Goal: Task Accomplishment & Management: Complete application form

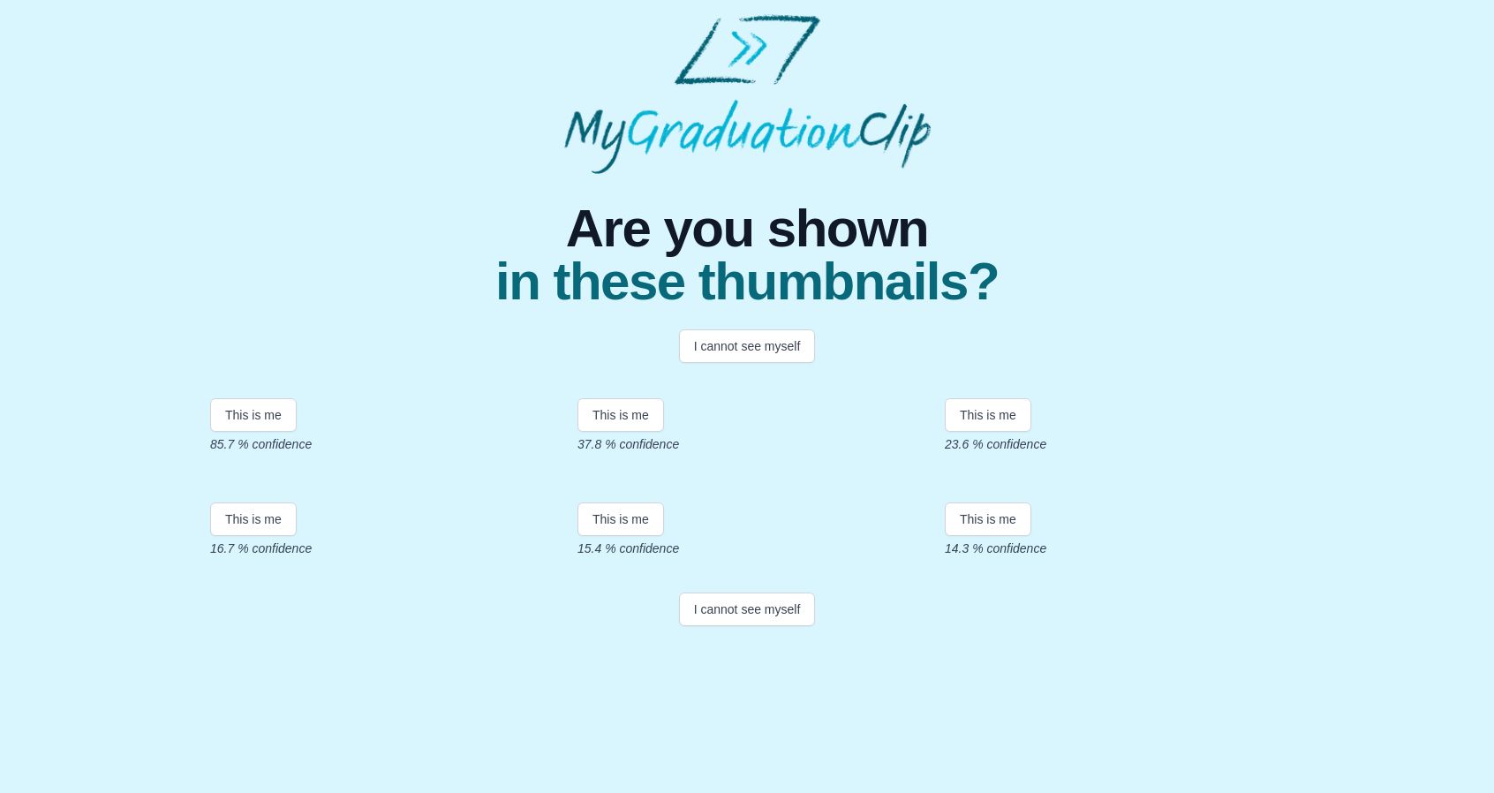
scroll to position [232, 0]
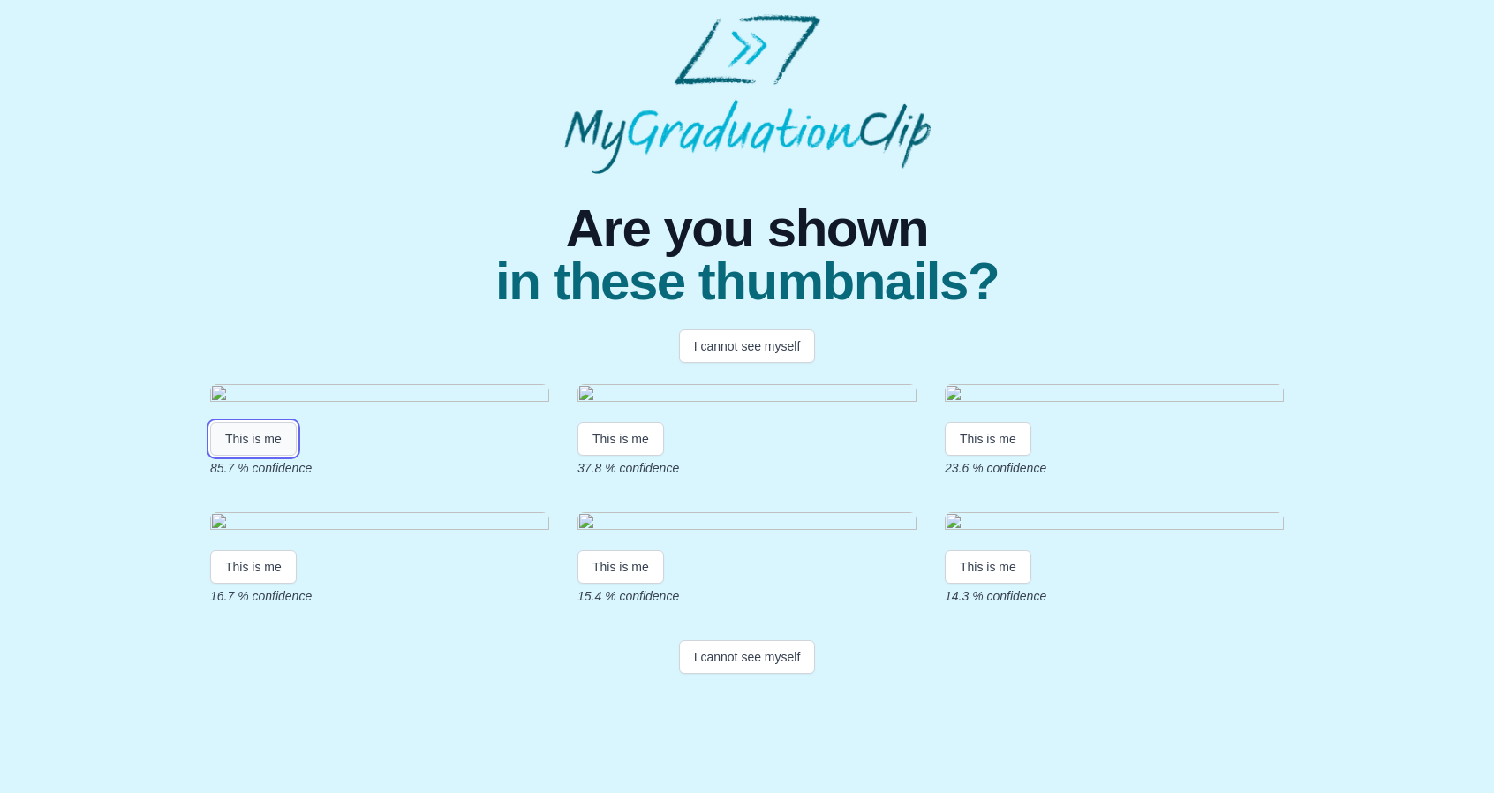
click at [264, 422] on button "This is me" at bounding box center [253, 439] width 87 height 34
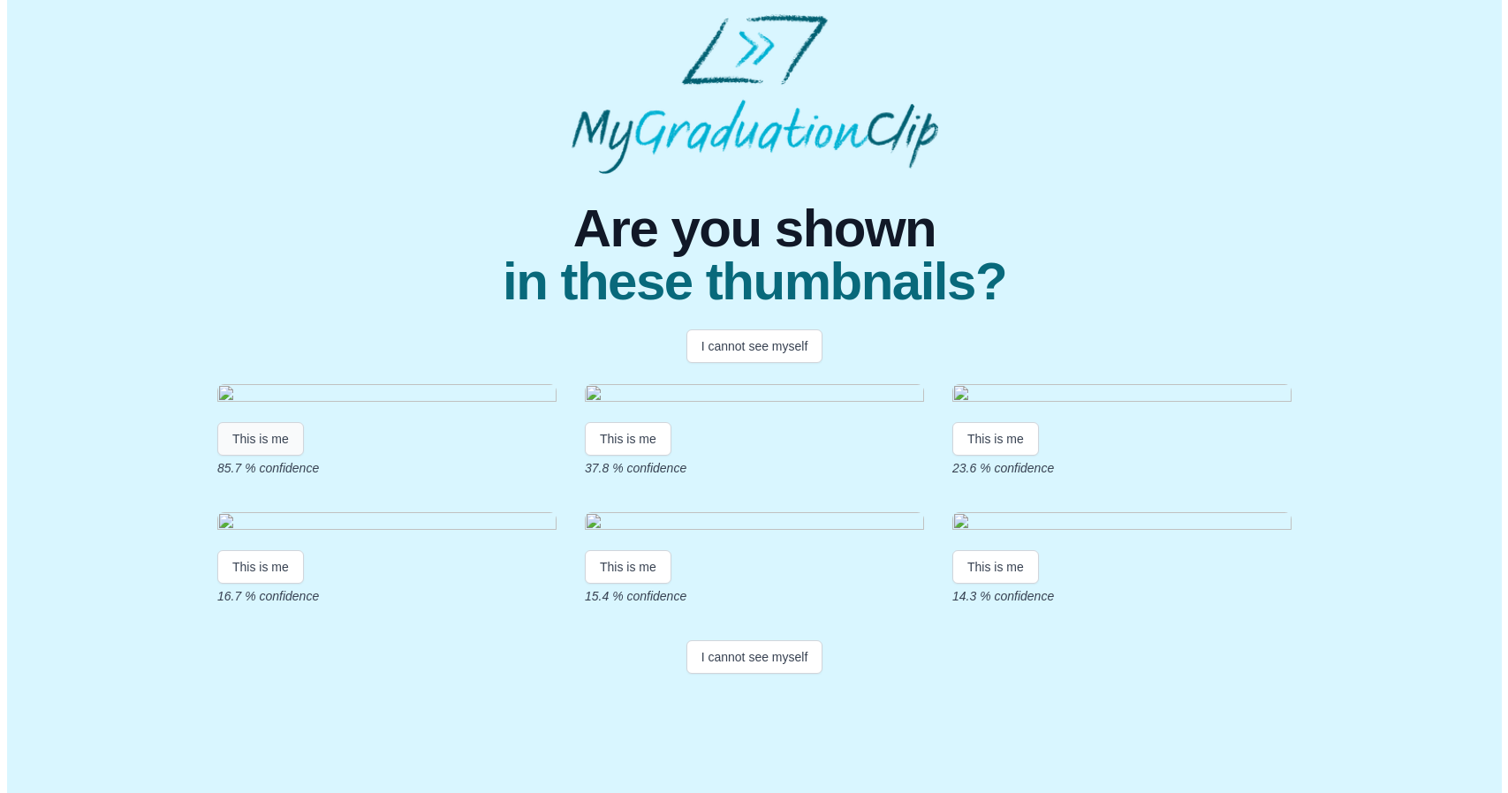
scroll to position [0, 0]
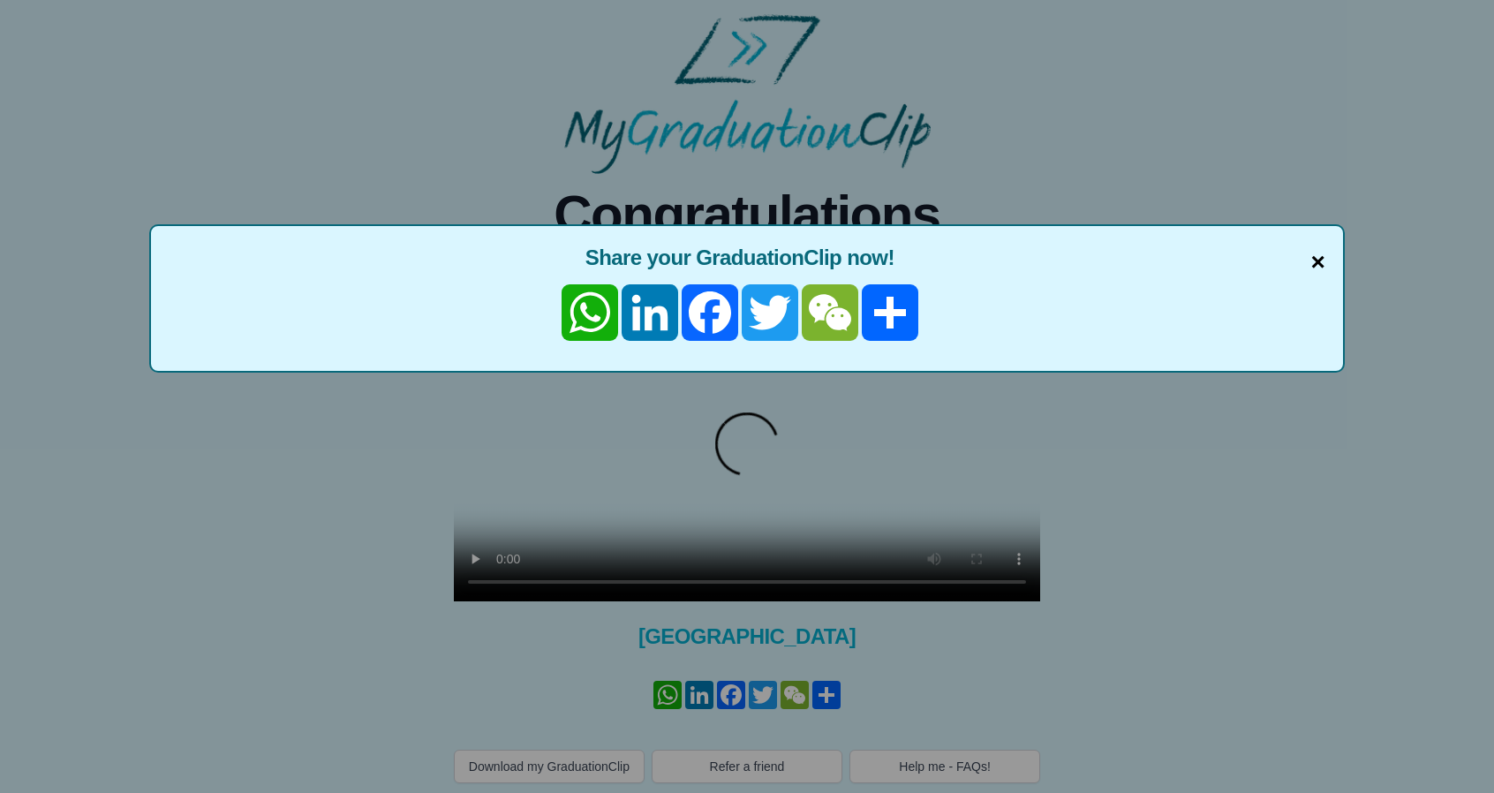
click at [1316, 261] on span "×" at bounding box center [1318, 262] width 14 height 37
